Goal: Task Accomplishment & Management: Manage account settings

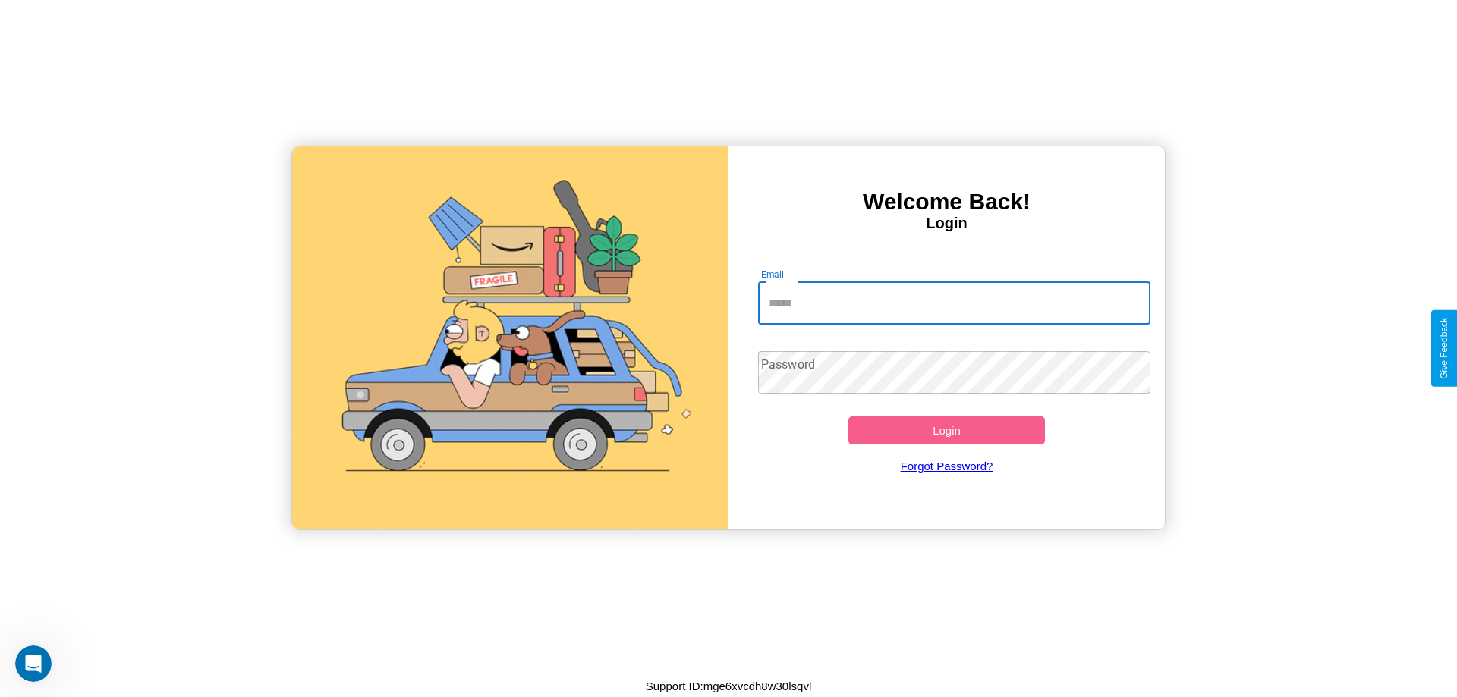
click at [954, 303] on input "Email" at bounding box center [954, 303] width 393 height 43
type input "**********"
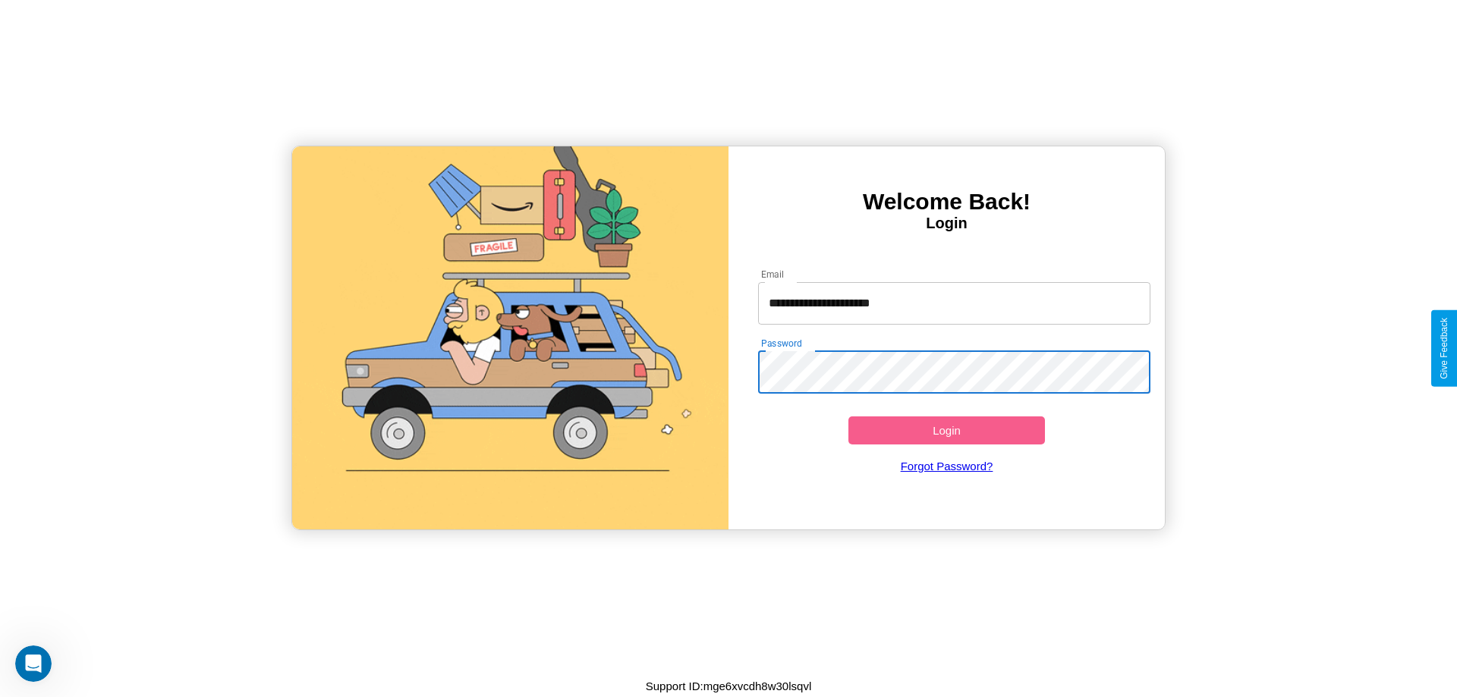
click at [946, 430] on button "Login" at bounding box center [946, 431] width 197 height 28
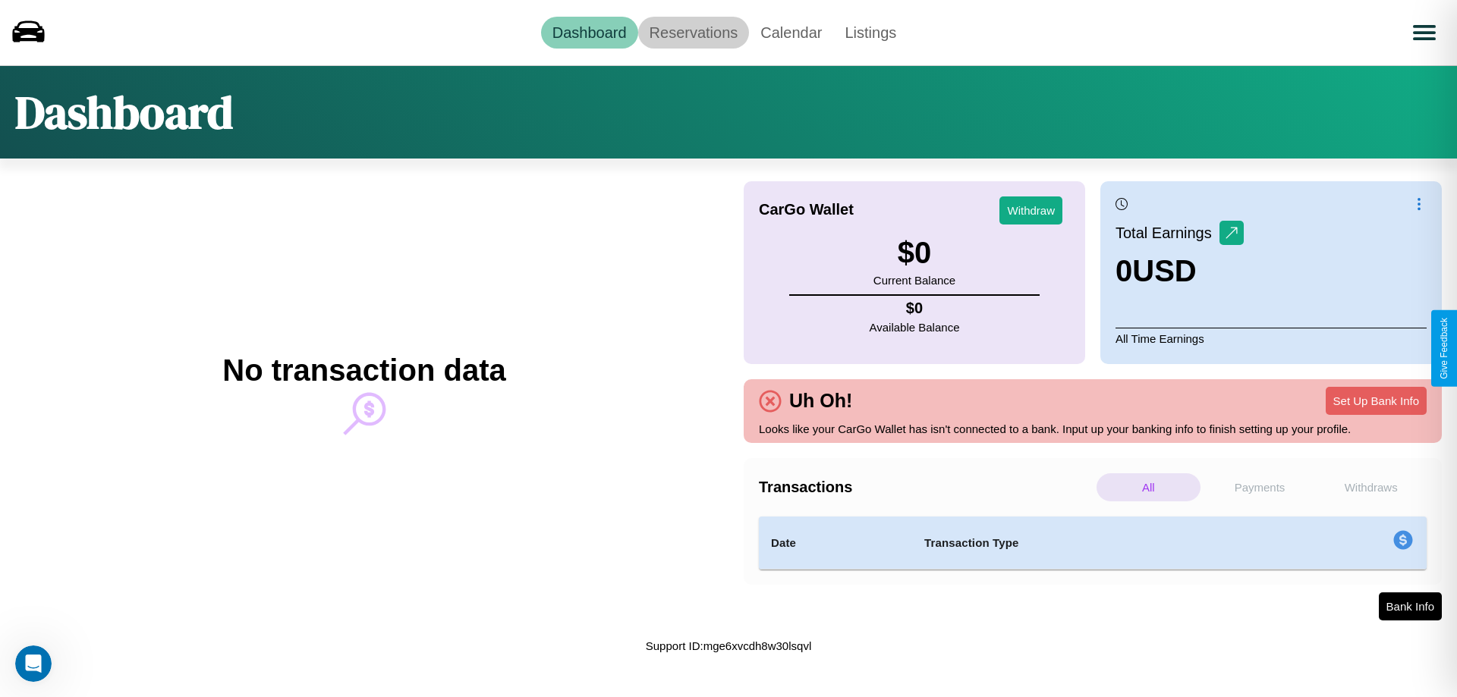
click at [693, 32] on link "Reservations" at bounding box center [694, 33] width 112 height 32
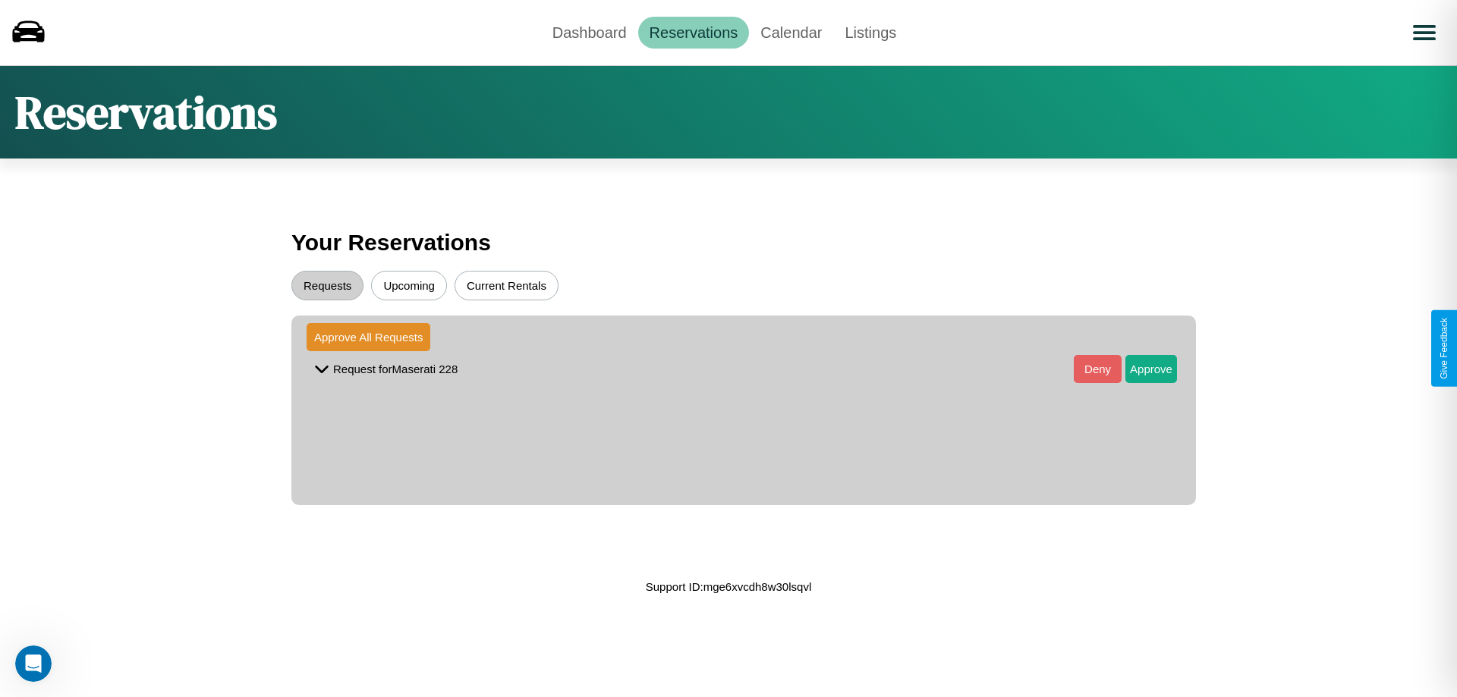
click at [409, 285] on button "Upcoming" at bounding box center [409, 286] width 76 height 30
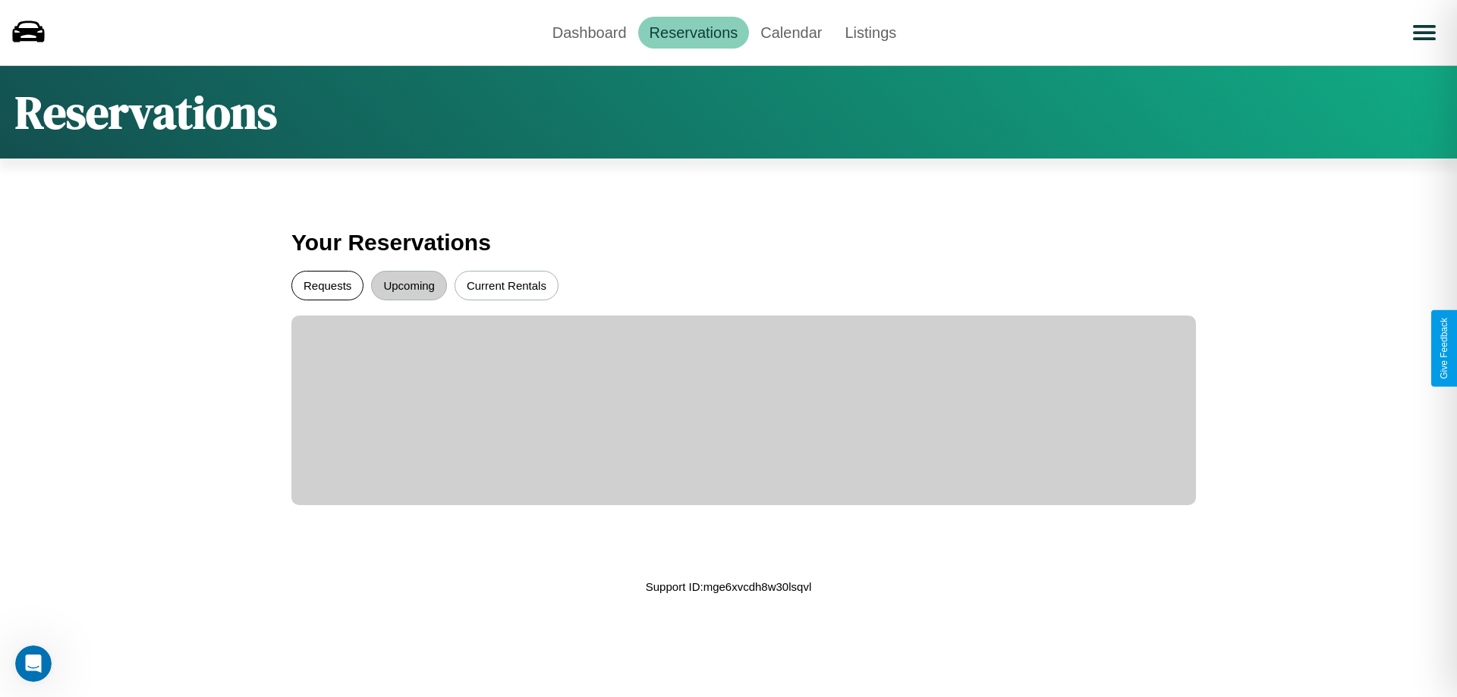
click at [327, 285] on button "Requests" at bounding box center [327, 286] width 72 height 30
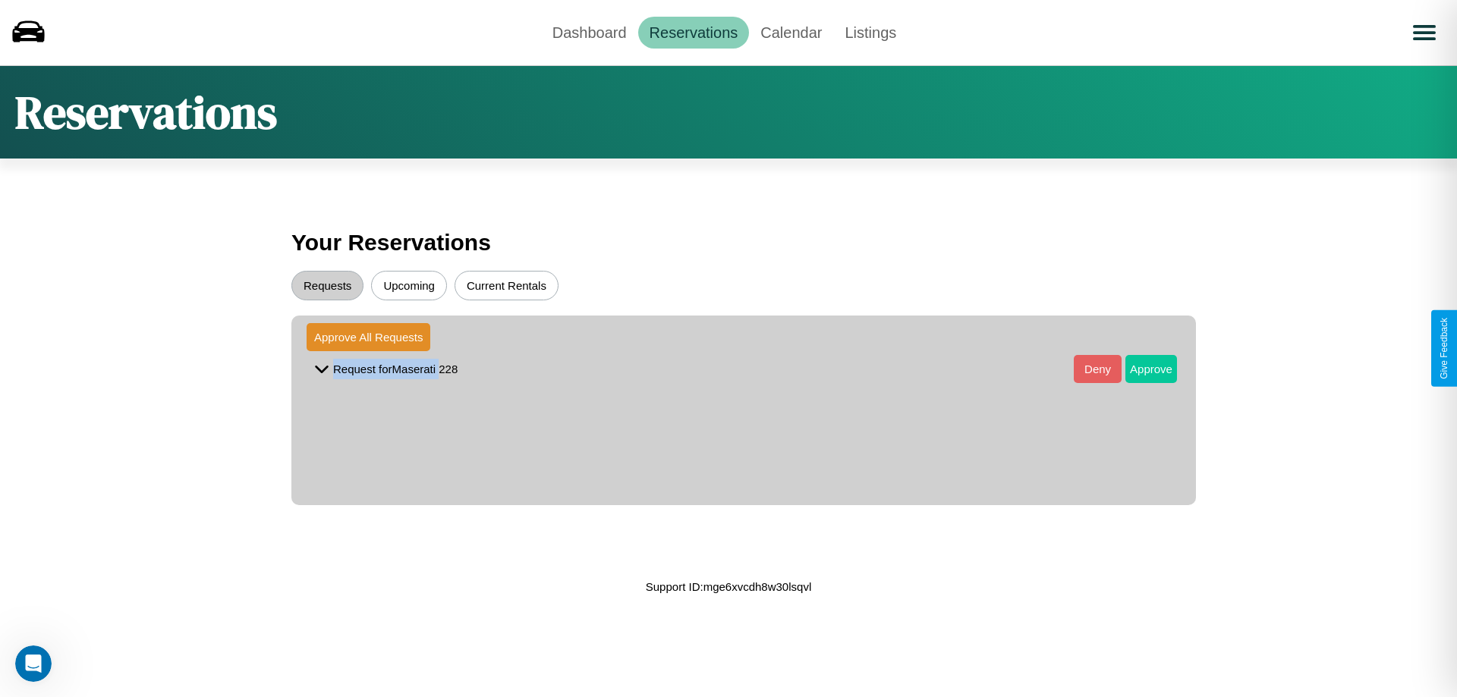
click at [1140, 369] on button "Approve" at bounding box center [1151, 369] width 52 height 28
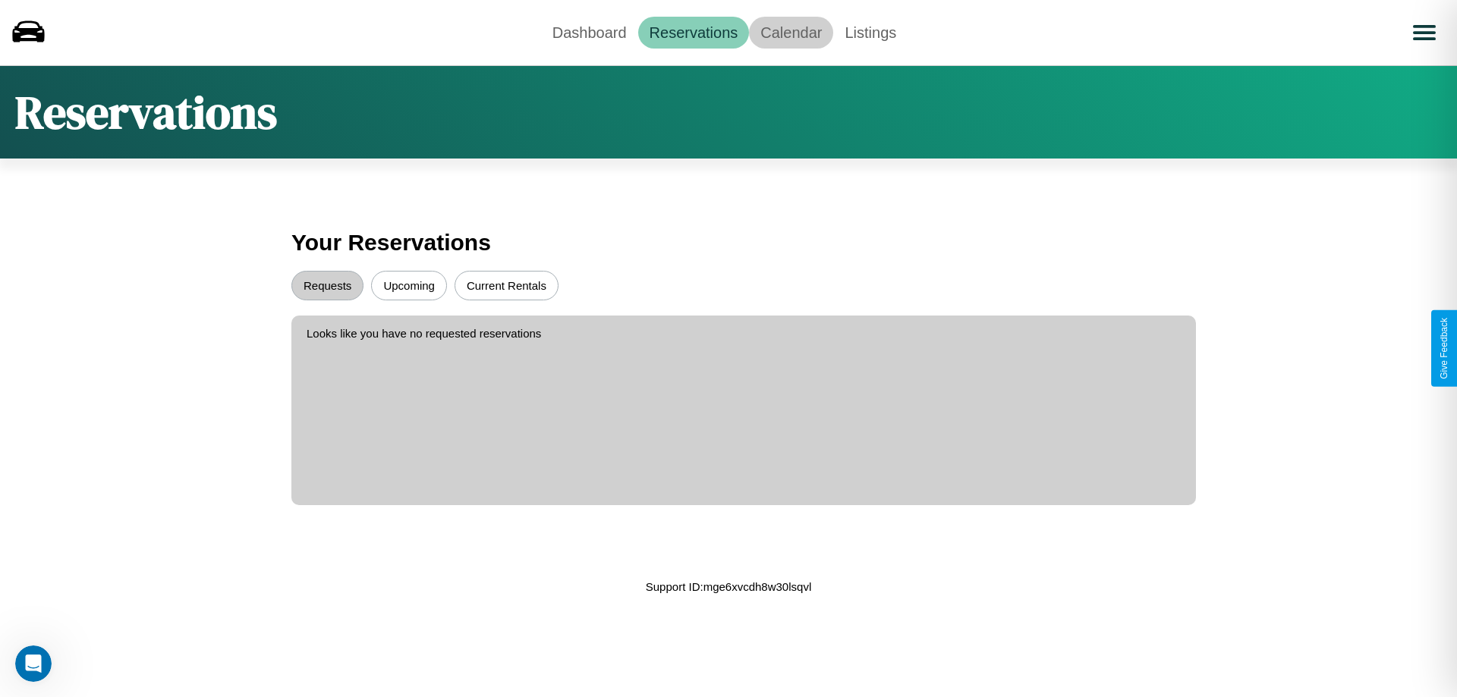
click at [791, 32] on link "Calendar" at bounding box center [791, 33] width 84 height 32
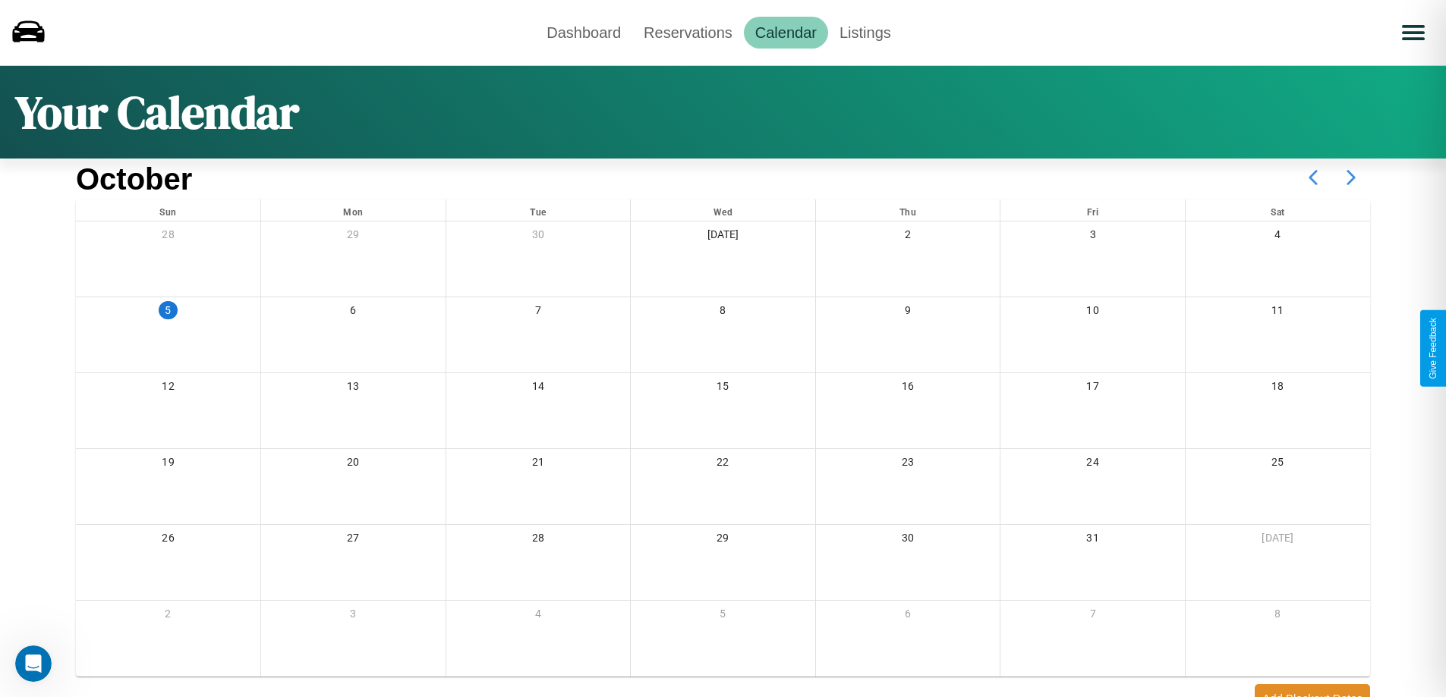
click at [1351, 178] on icon at bounding box center [1351, 178] width 38 height 38
